Goal: Use online tool/utility: Utilize a website feature to perform a specific function

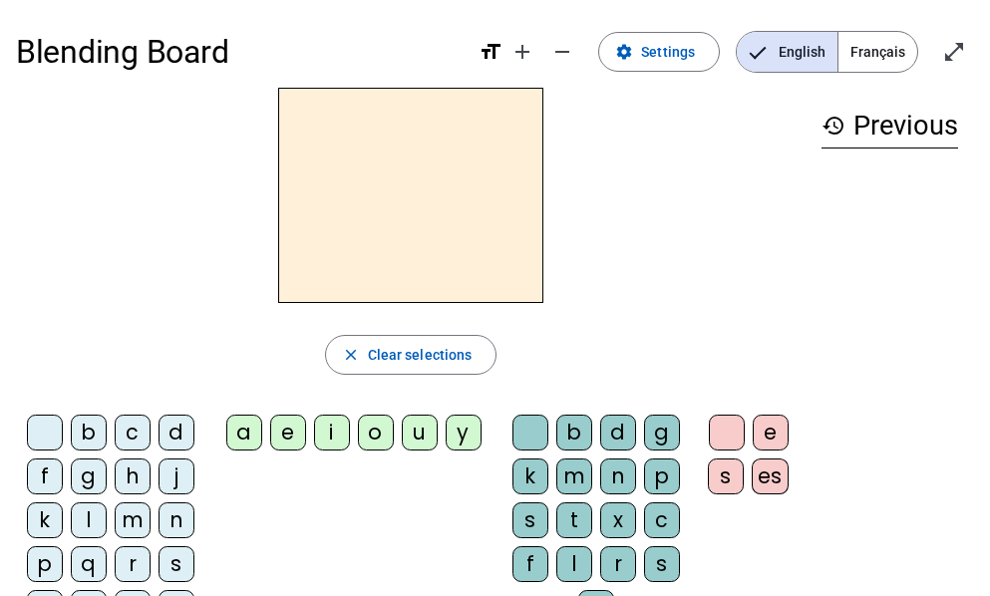
click at [90, 561] on div "q" at bounding box center [89, 565] width 36 height 36
click at [420, 432] on div "u" at bounding box center [420, 433] width 36 height 36
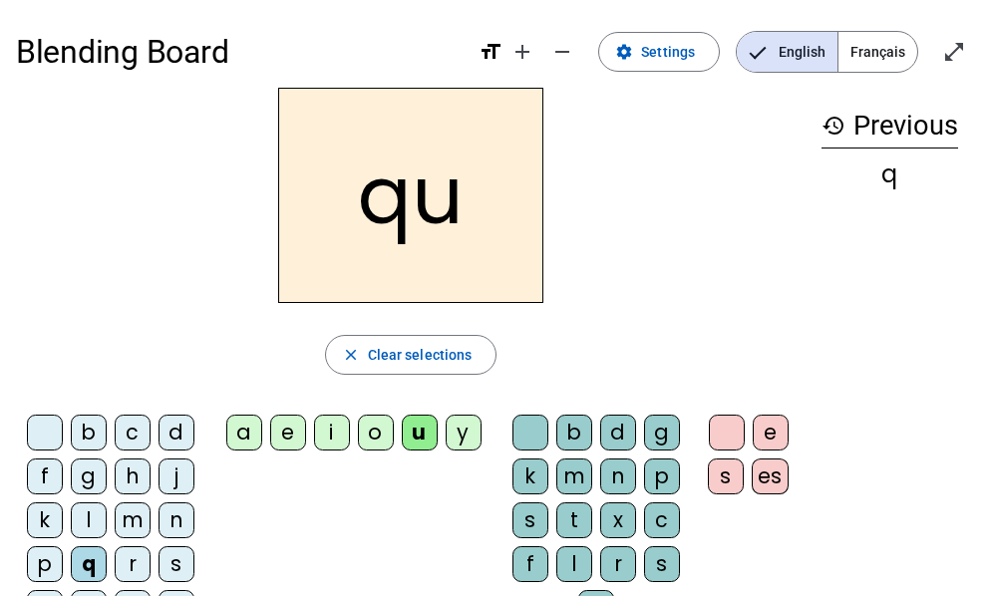
click at [334, 431] on div "i" at bounding box center [332, 433] width 36 height 36
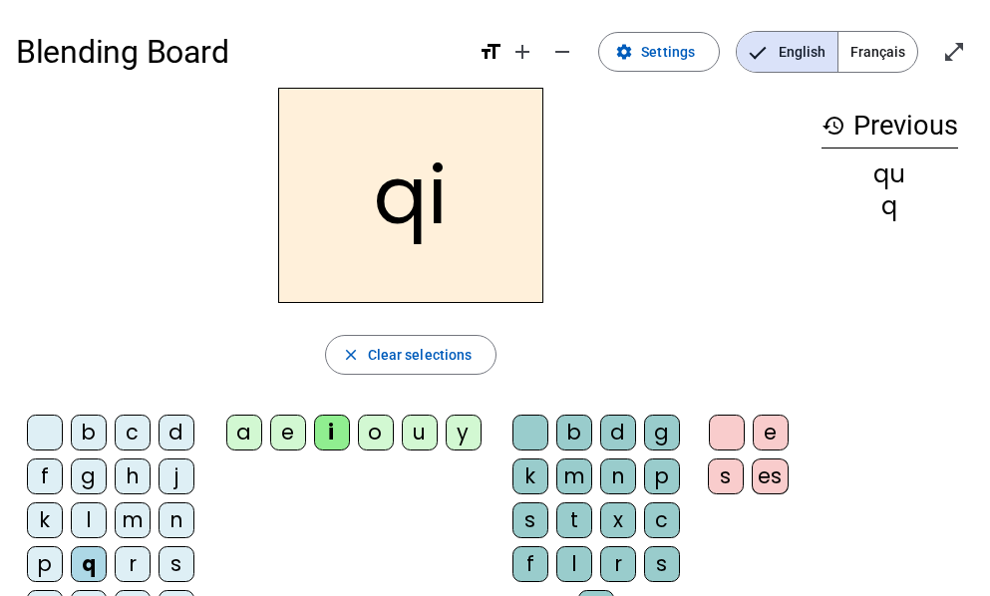
click at [420, 433] on div "u" at bounding box center [420, 433] width 36 height 36
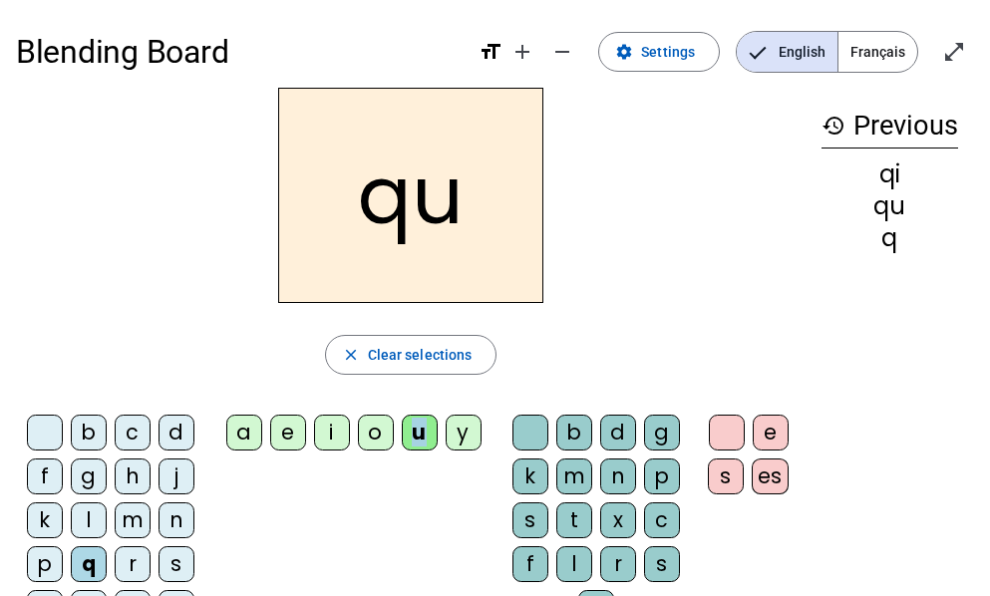
click at [898, 32] on span "Français" at bounding box center [878, 52] width 79 height 40
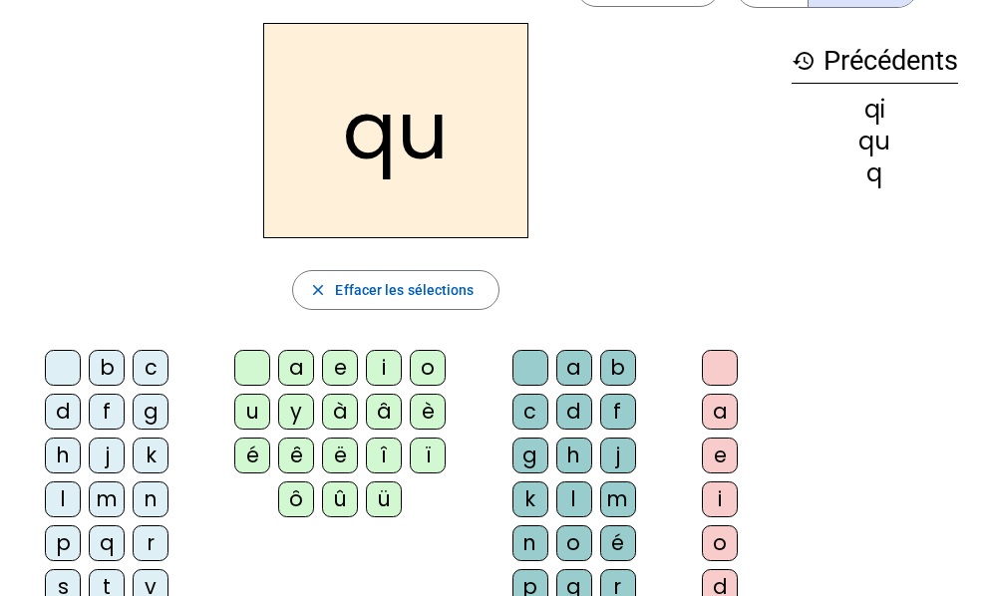
scroll to position [100, 0]
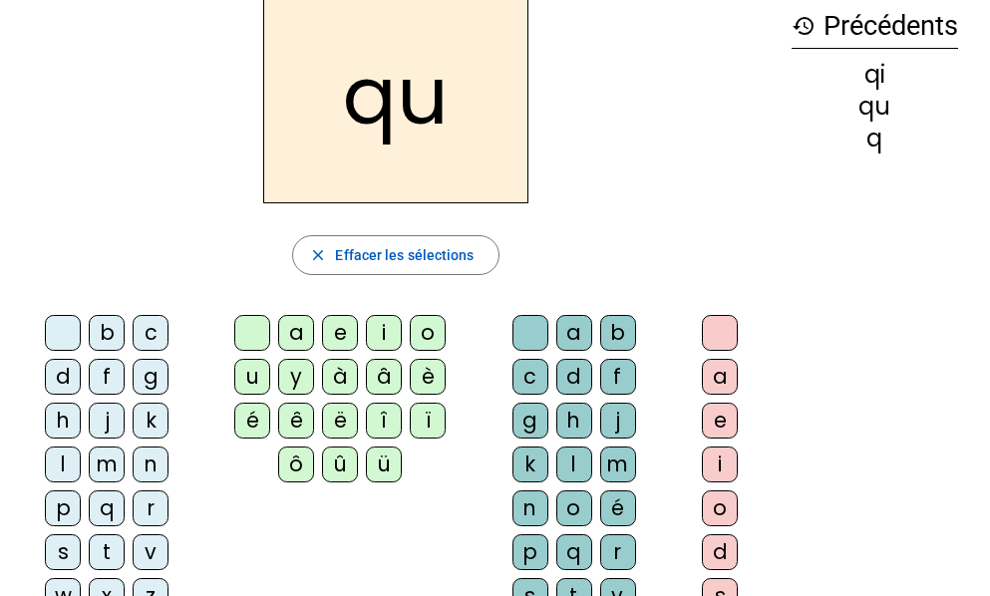
click at [726, 458] on div "i" at bounding box center [720, 465] width 36 height 36
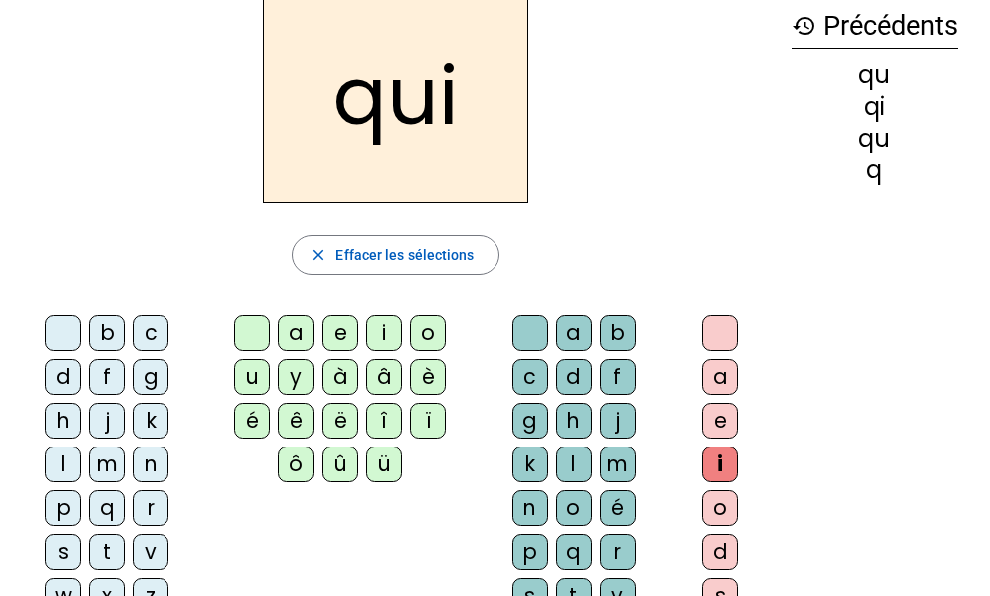
click at [61, 547] on div "s" at bounding box center [63, 553] width 36 height 36
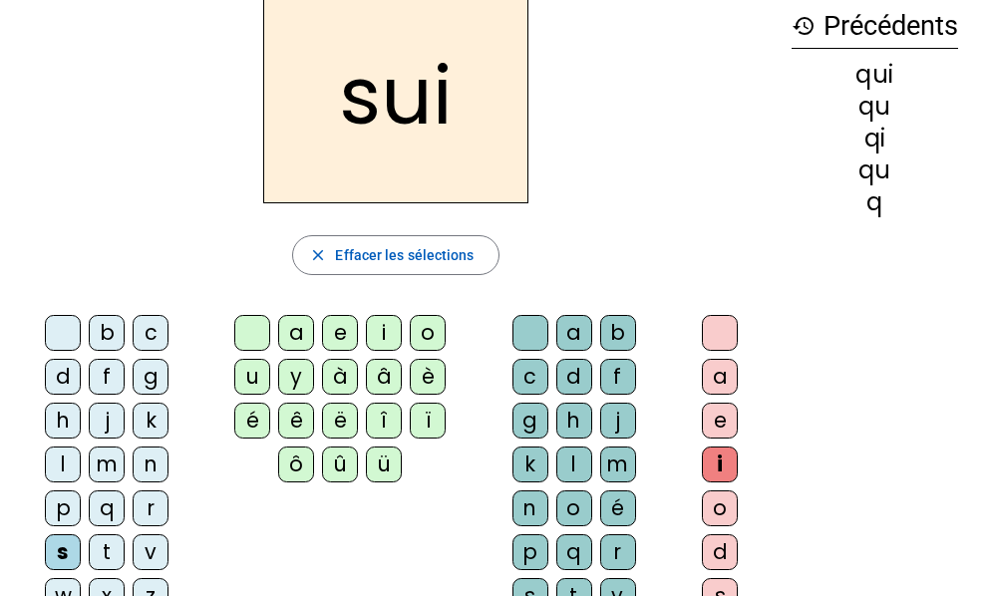
click at [388, 329] on div "i" at bounding box center [384, 333] width 36 height 36
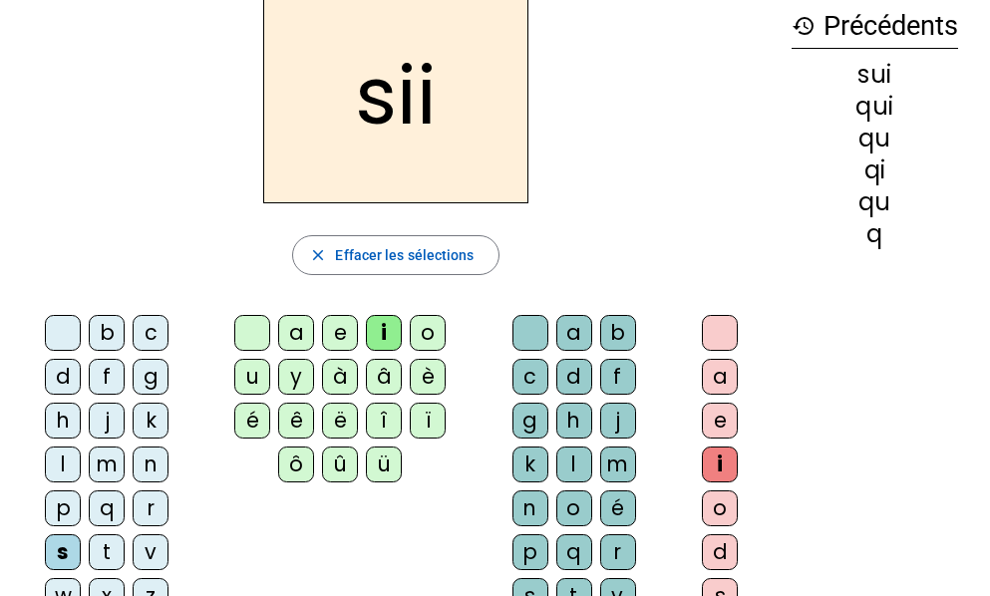
click at [714, 454] on div "i" at bounding box center [720, 465] width 36 height 36
click at [729, 345] on div at bounding box center [720, 333] width 36 height 36
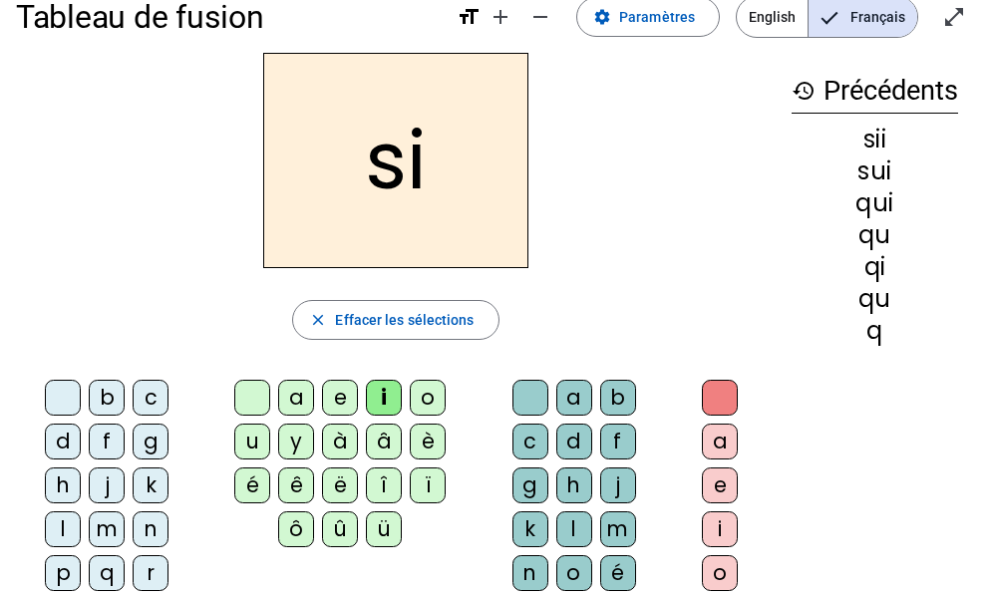
scroll to position [0, 0]
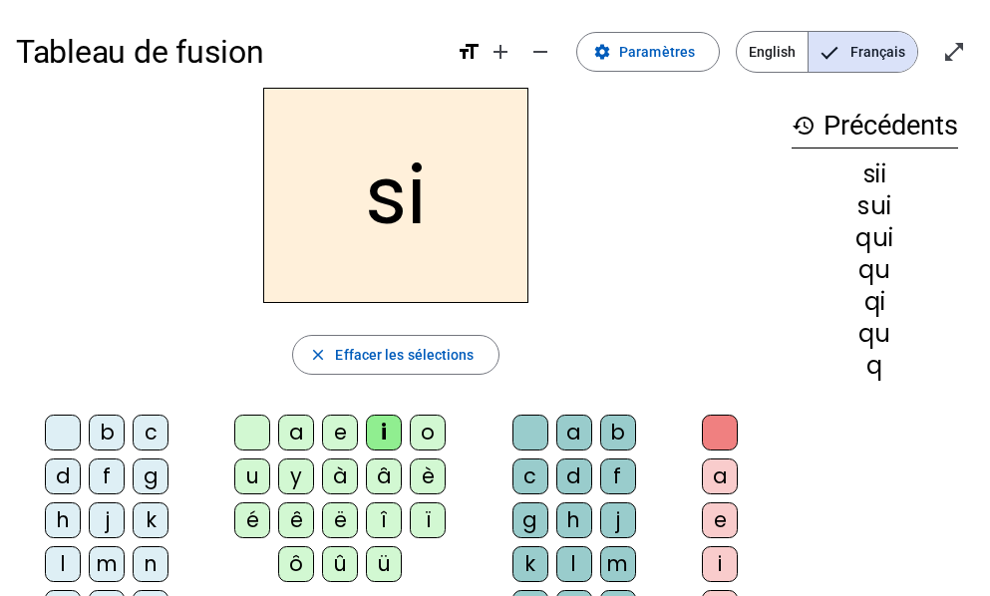
click at [155, 564] on div "n" at bounding box center [151, 565] width 36 height 36
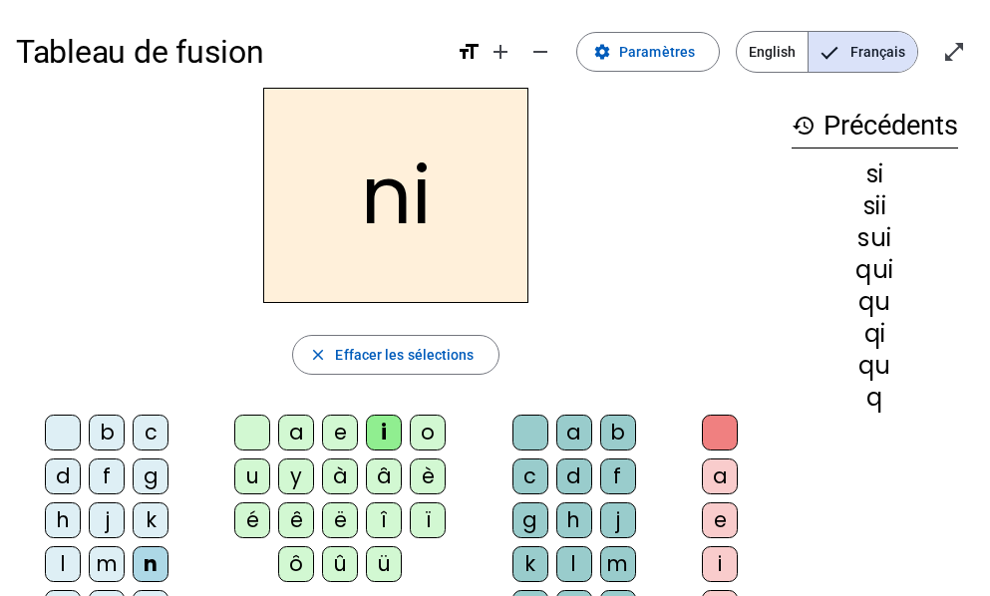
click at [342, 429] on div "e" at bounding box center [340, 433] width 36 height 36
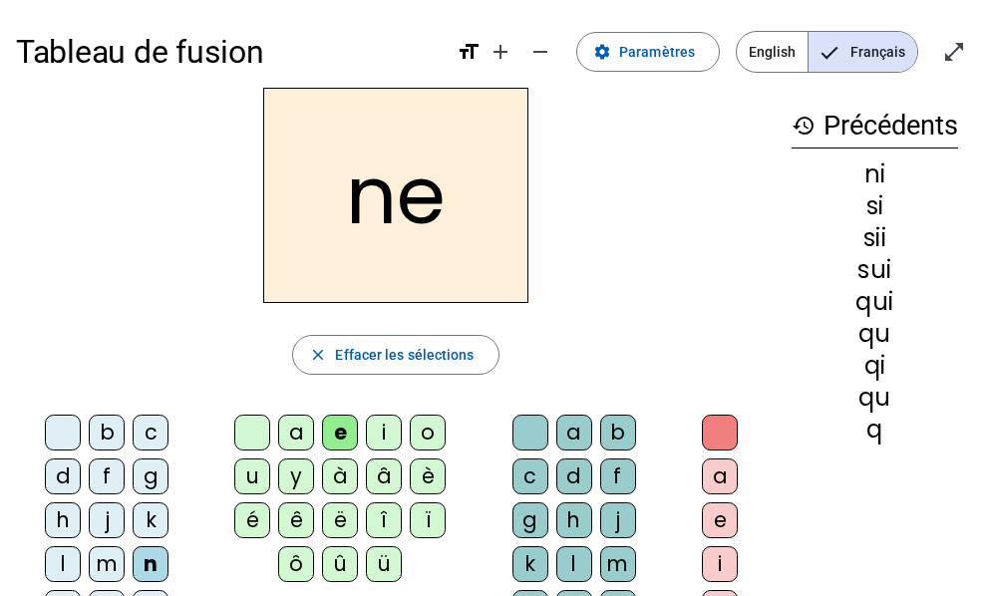
scroll to position [100, 0]
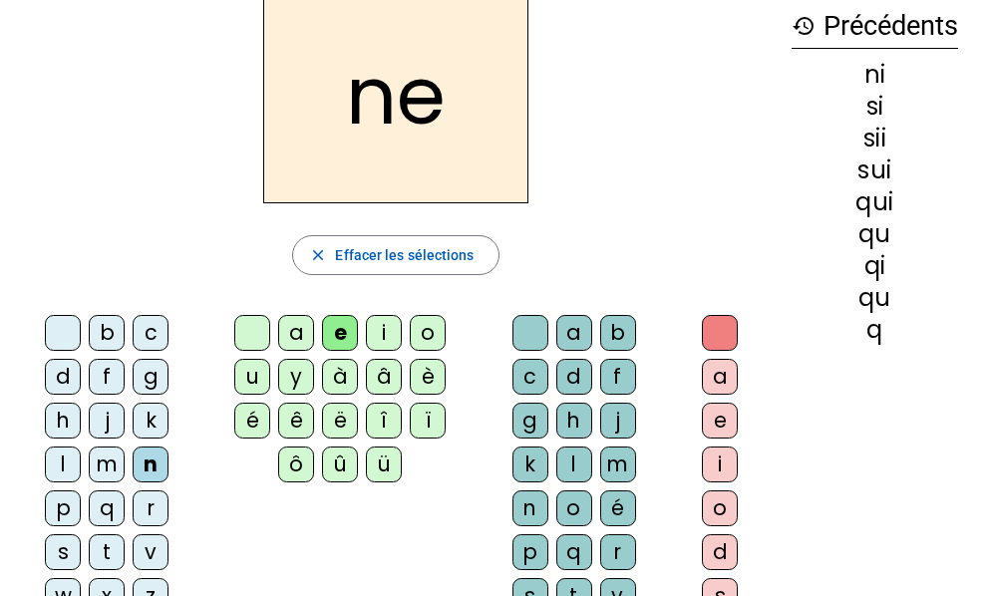
drag, startPoint x: 61, startPoint y: 549, endPoint x: 101, endPoint y: 504, distance: 60.1
click at [61, 549] on div "s" at bounding box center [63, 553] width 36 height 36
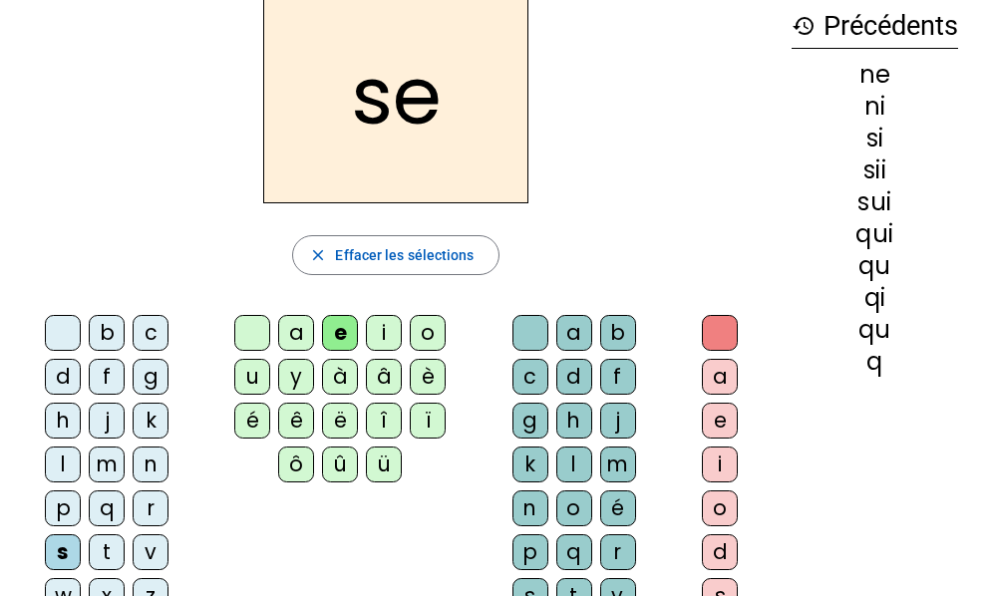
drag, startPoint x: 117, startPoint y: 544, endPoint x: 143, endPoint y: 527, distance: 31.0
click at [117, 544] on div "t" at bounding box center [107, 553] width 36 height 36
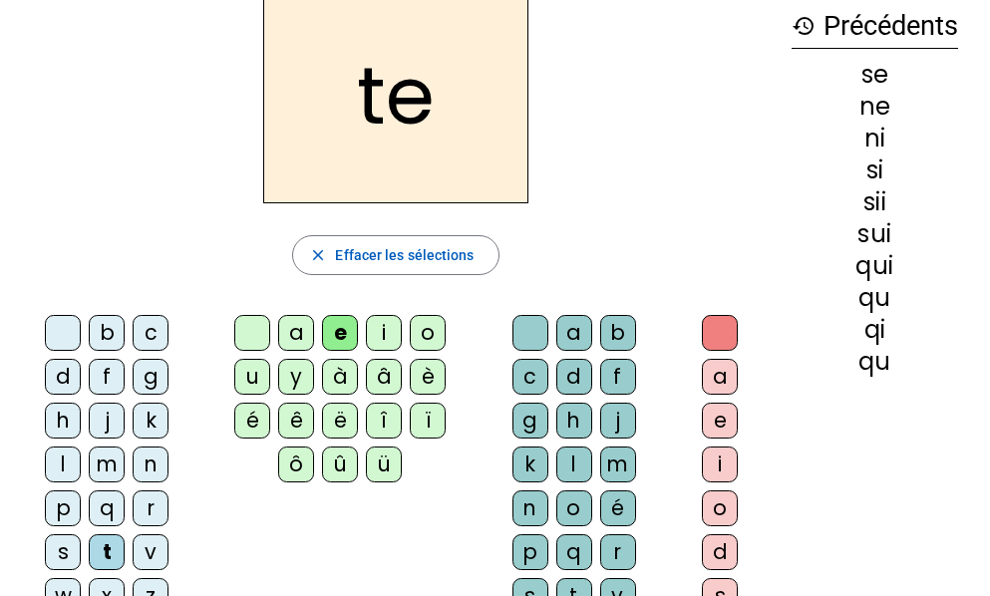
scroll to position [0, 0]
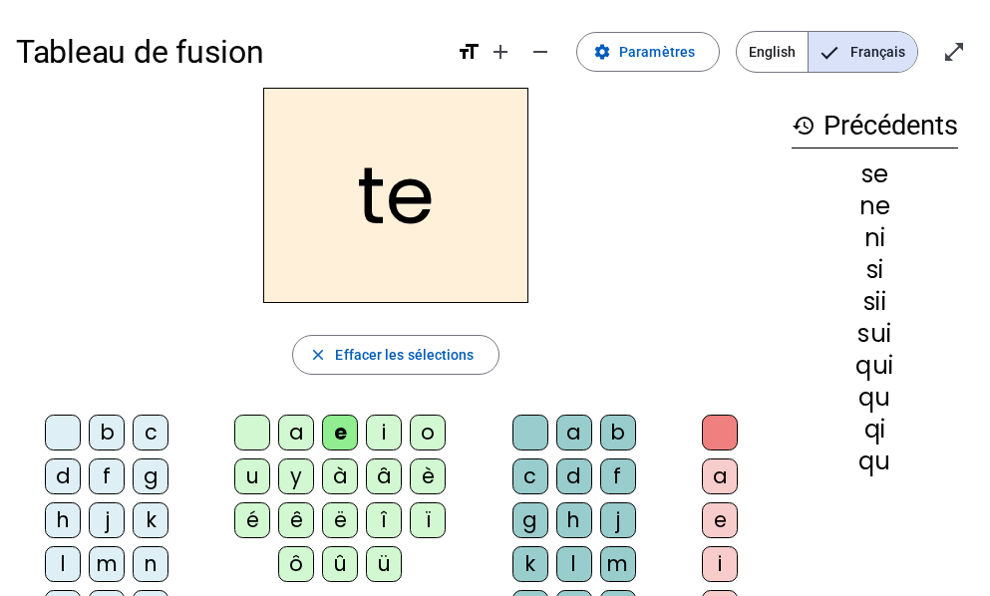
click at [70, 485] on div "d" at bounding box center [63, 477] width 36 height 36
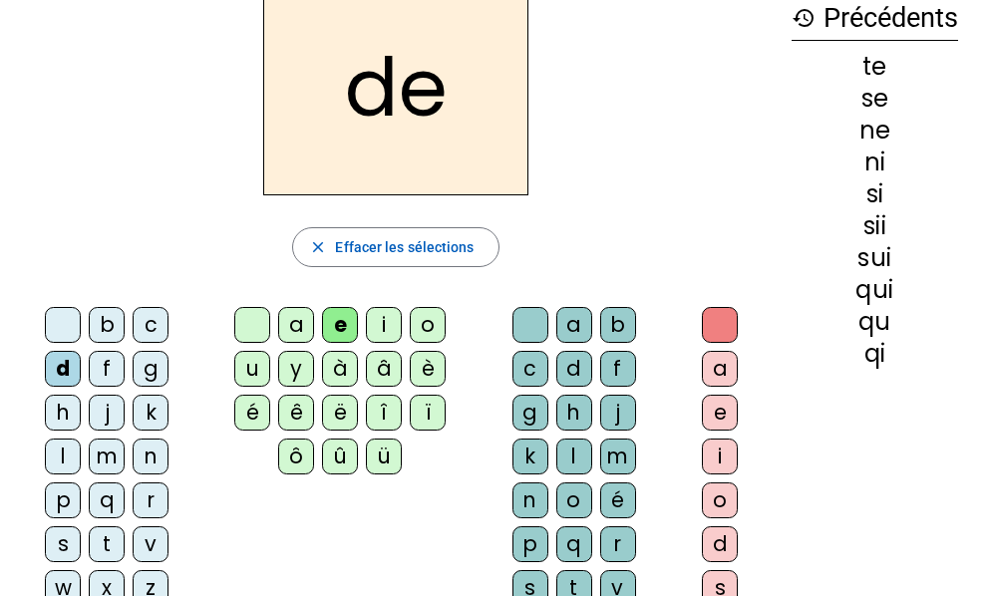
scroll to position [100, 0]
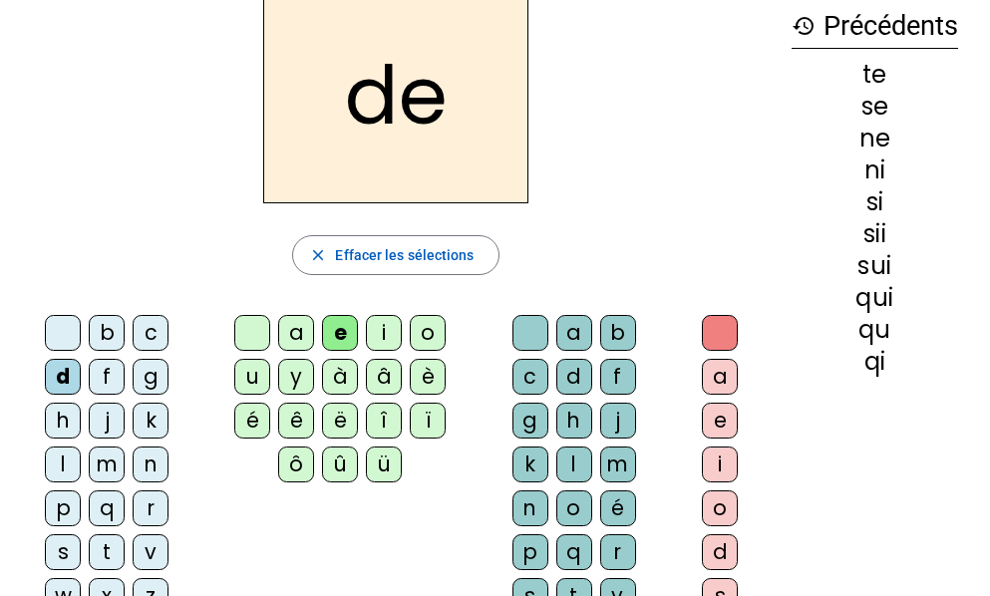
click at [258, 376] on div "u" at bounding box center [252, 377] width 36 height 36
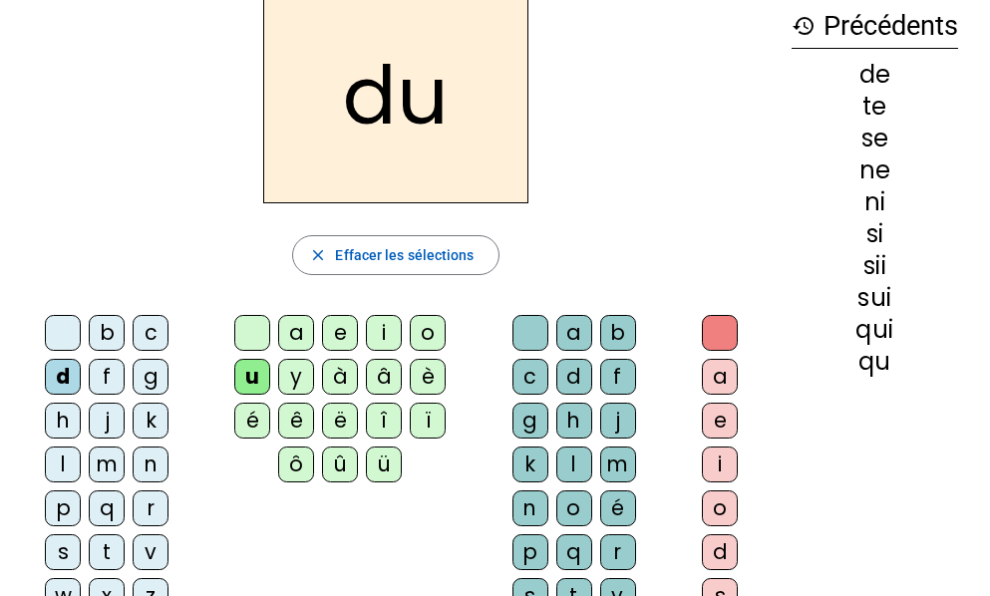
click at [54, 547] on div "s" at bounding box center [63, 553] width 36 height 36
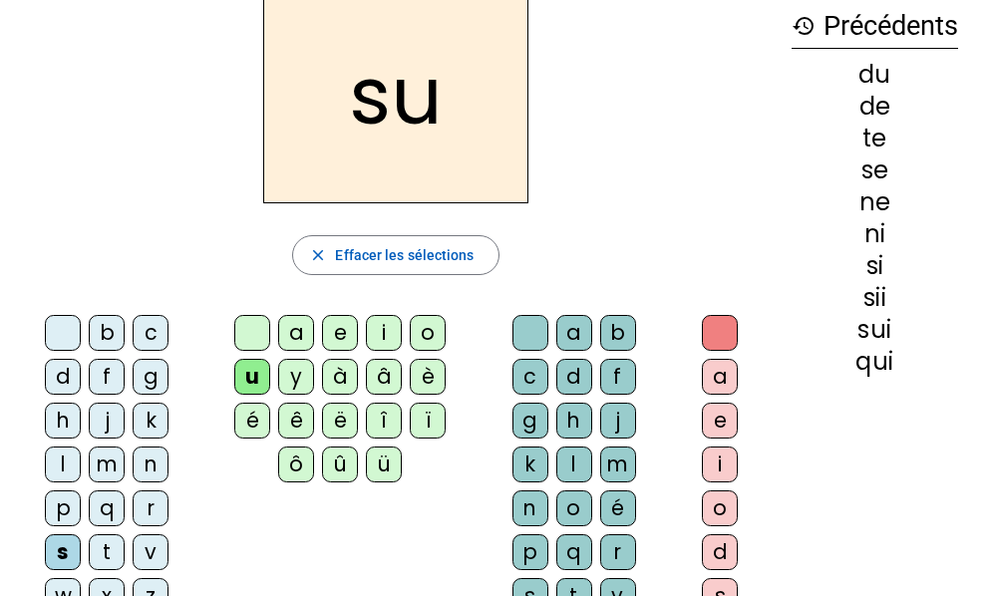
click at [62, 476] on div "l" at bounding box center [63, 465] width 36 height 36
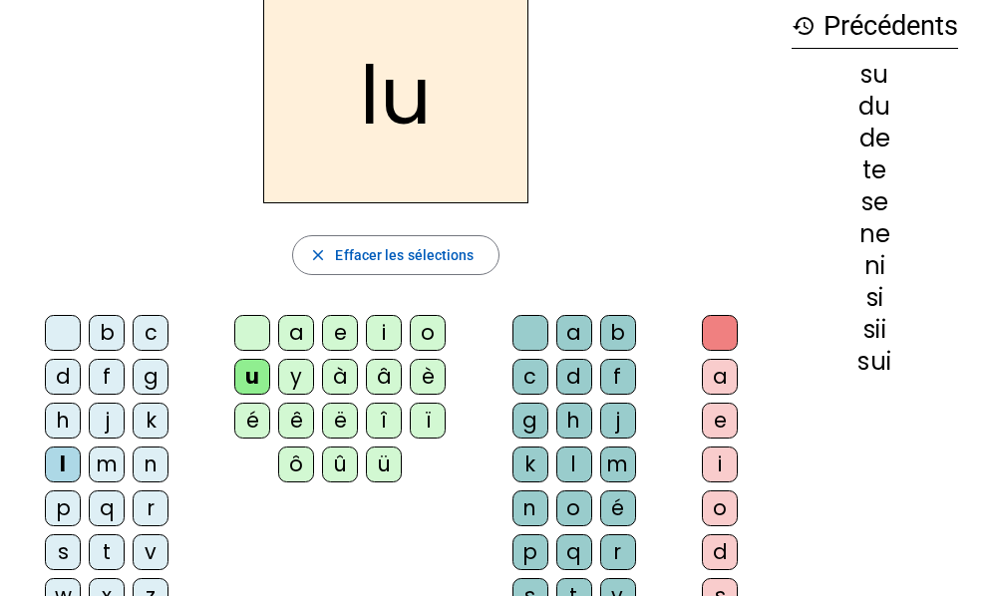
click at [116, 545] on div "t" at bounding box center [107, 553] width 36 height 36
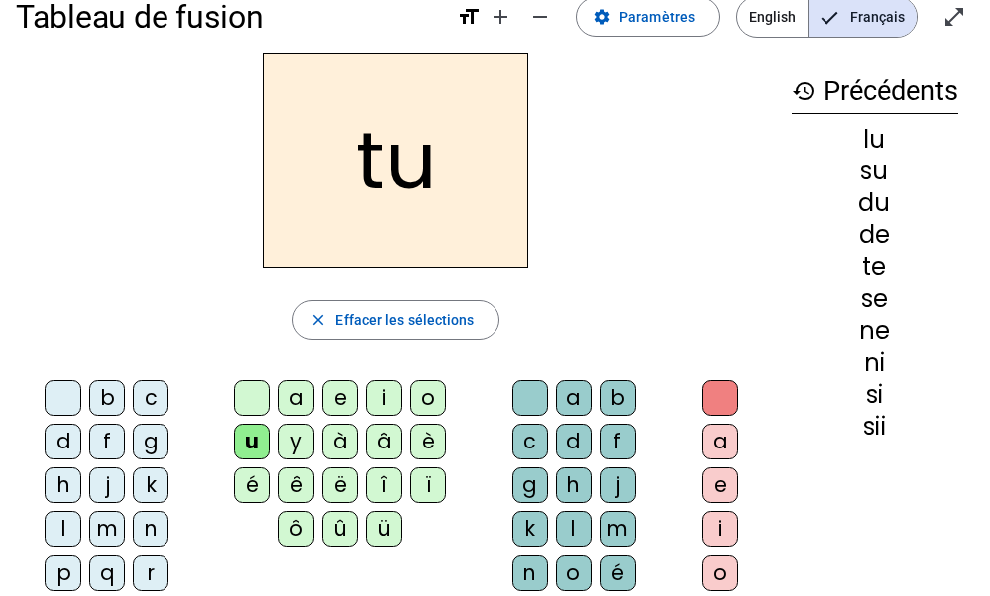
scroll to position [0, 0]
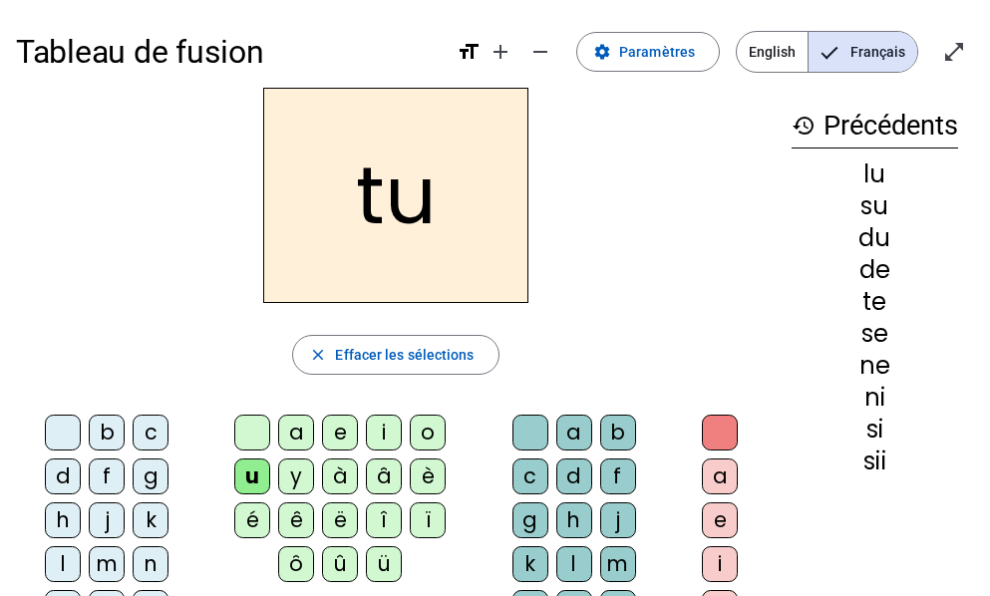
click at [295, 427] on div "a" at bounding box center [296, 433] width 36 height 36
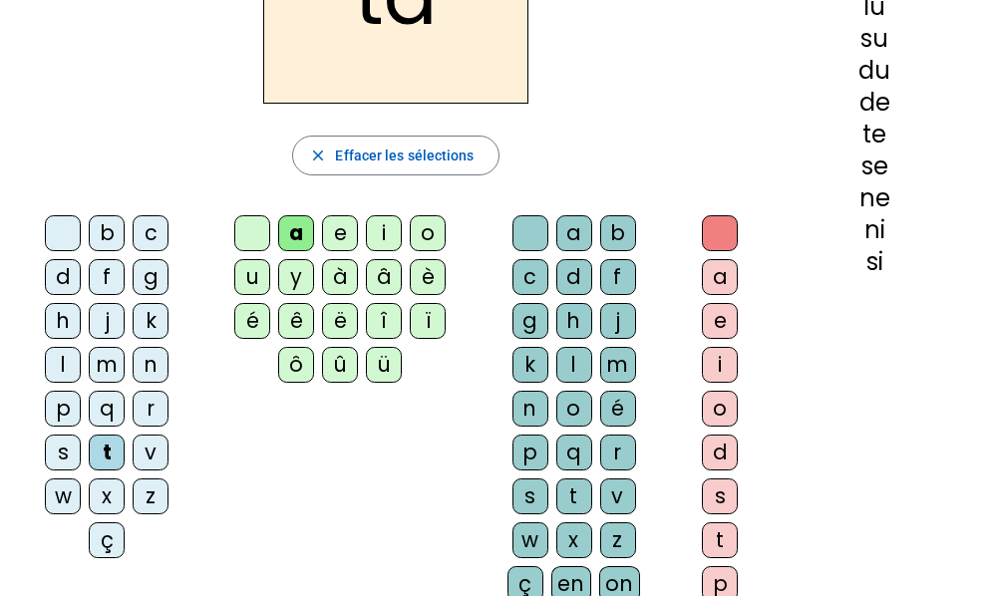
click at [66, 439] on div "s" at bounding box center [63, 453] width 36 height 36
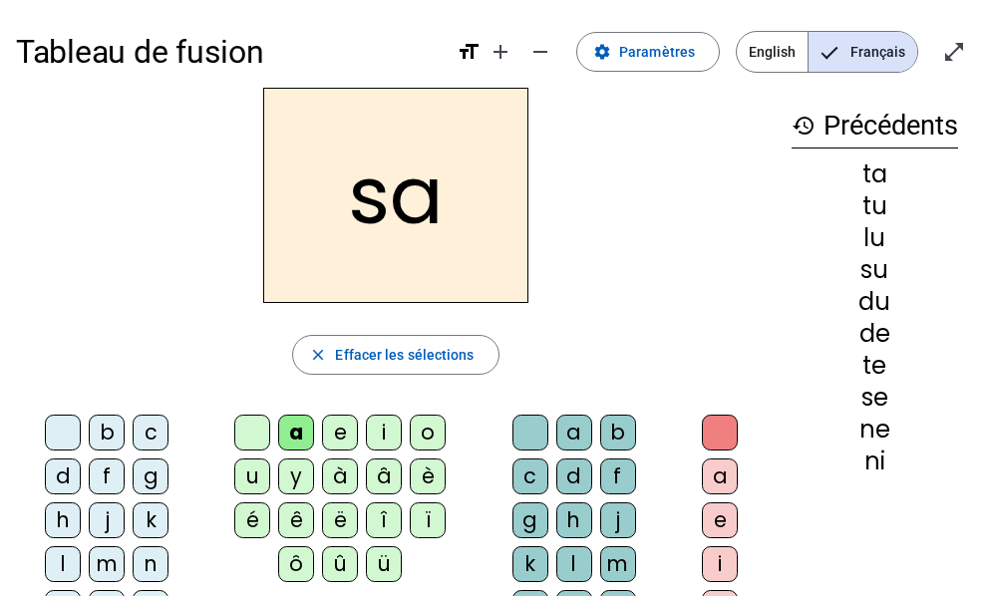
drag, startPoint x: 105, startPoint y: 558, endPoint x: 189, endPoint y: 518, distance: 92.8
click at [106, 558] on div "m" at bounding box center [107, 565] width 36 height 36
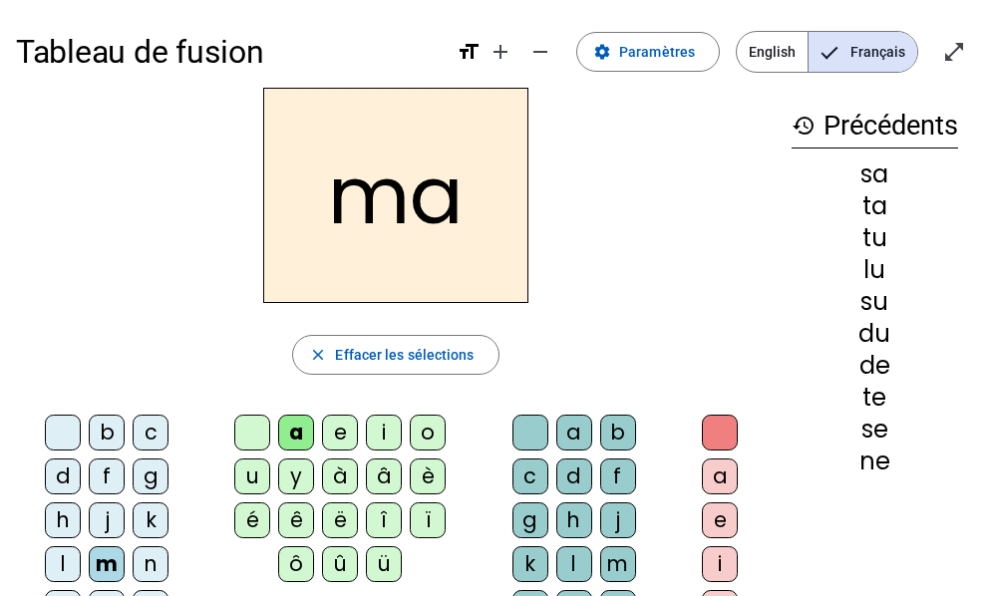
click at [350, 435] on div "e" at bounding box center [340, 433] width 36 height 36
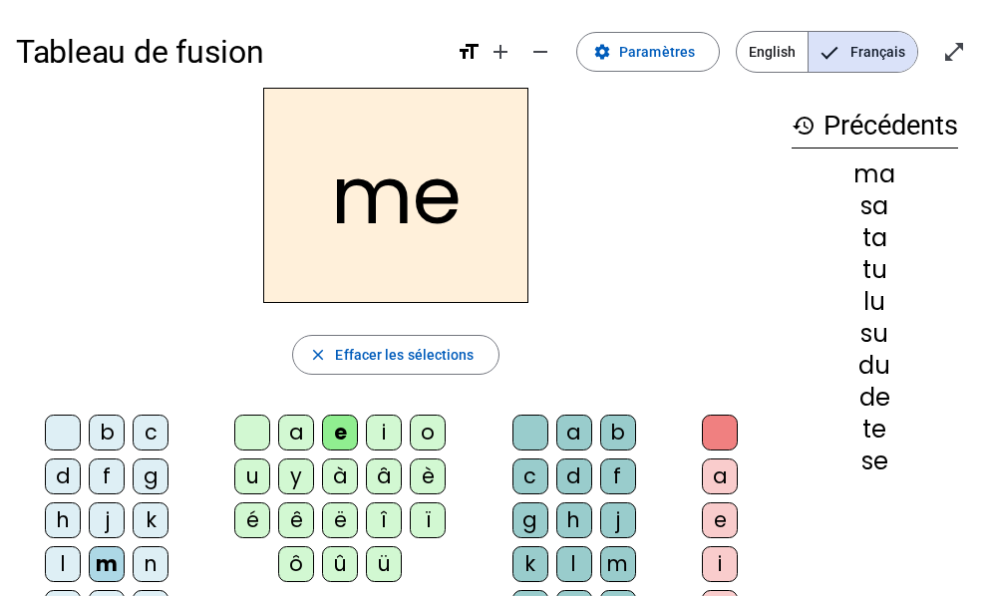
click at [52, 468] on div "d" at bounding box center [63, 477] width 36 height 36
